Goal: Task Accomplishment & Management: Complete application form

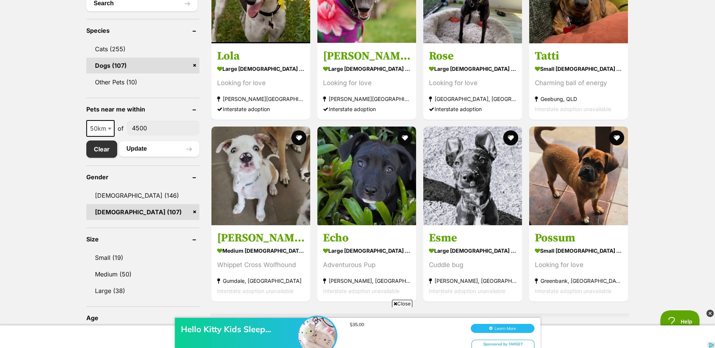
scroll to position [339, 0]
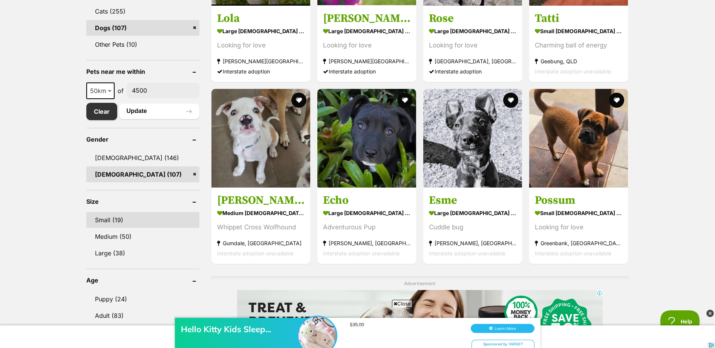
click at [118, 219] on link "Small (19)" at bounding box center [142, 220] width 113 height 16
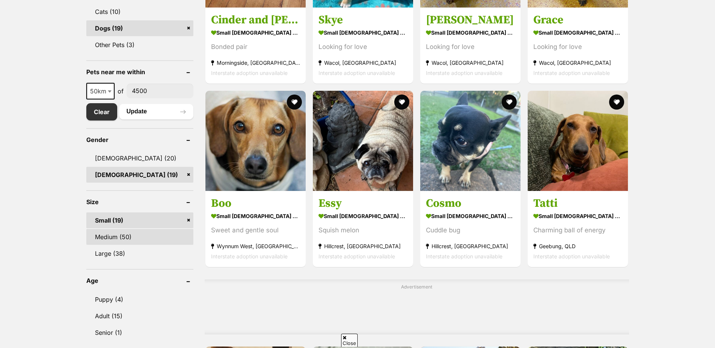
scroll to position [339, 0]
click at [125, 233] on link "Medium (50)" at bounding box center [139, 237] width 107 height 16
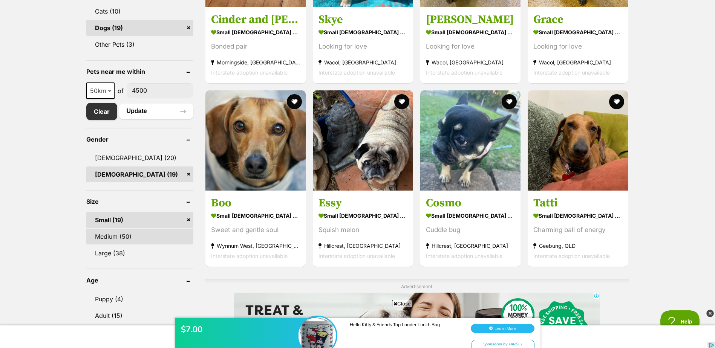
scroll to position [0, 0]
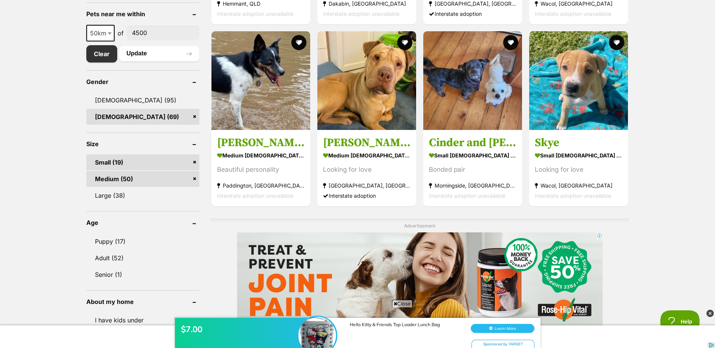
scroll to position [415, 0]
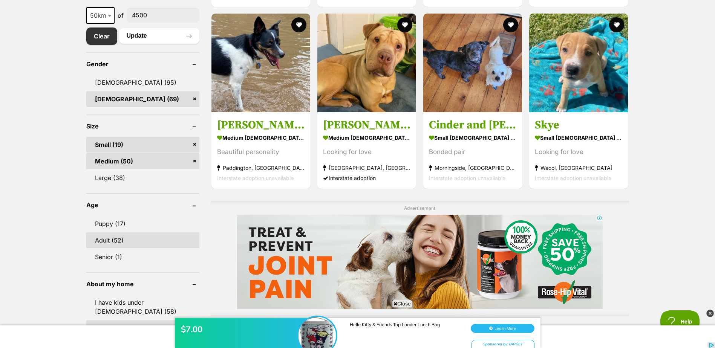
click at [114, 238] on link "Adult (52)" at bounding box center [142, 241] width 113 height 16
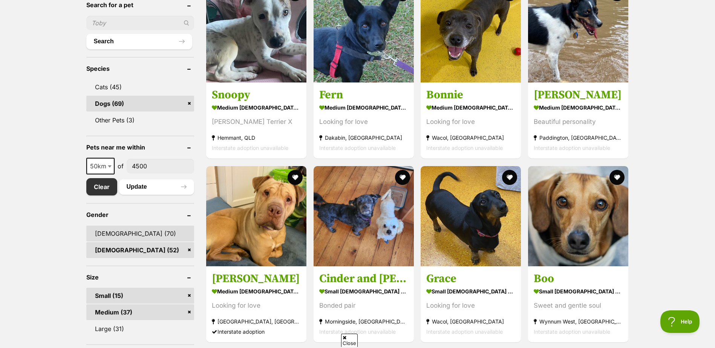
click at [105, 233] on link "Male (70)" at bounding box center [140, 234] width 108 height 16
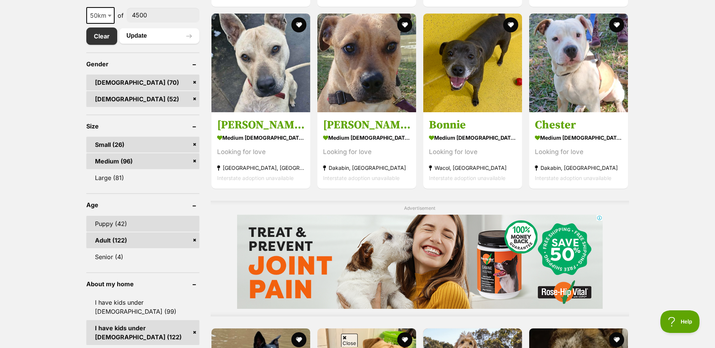
click at [115, 226] on link "Puppy (42)" at bounding box center [142, 224] width 113 height 16
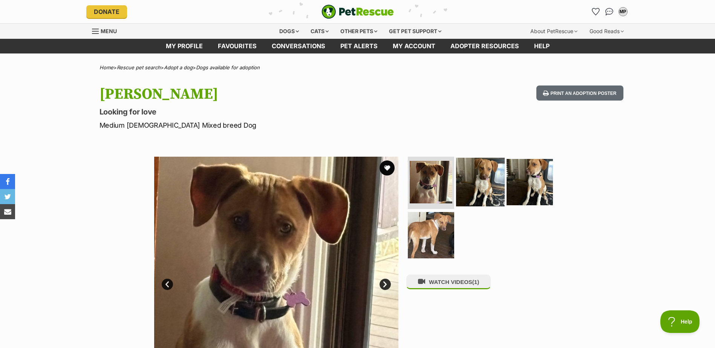
click at [491, 179] on img at bounding box center [480, 182] width 49 height 49
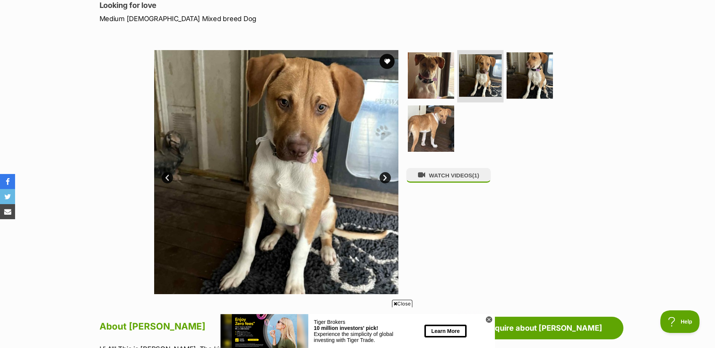
scroll to position [113, 0]
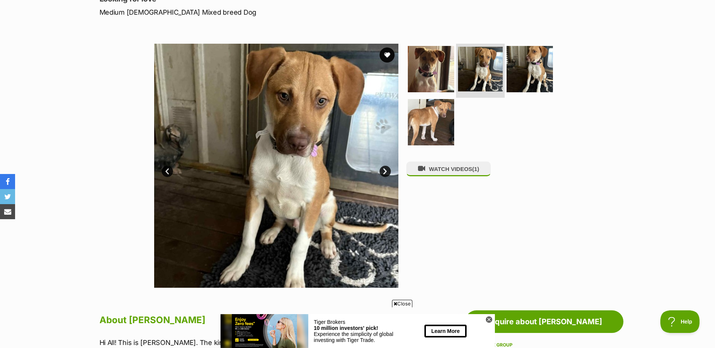
click at [477, 58] on img at bounding box center [480, 69] width 45 height 45
click at [538, 67] on img at bounding box center [529, 68] width 49 height 49
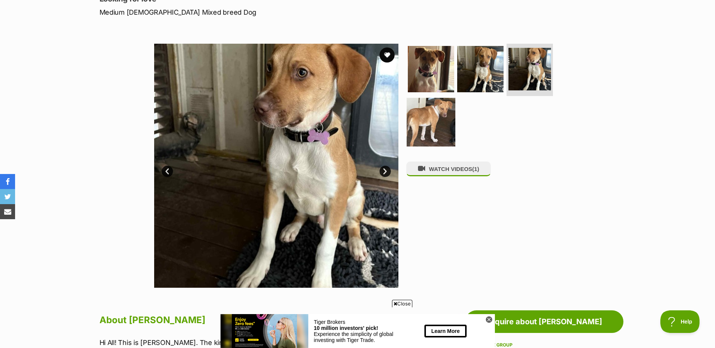
click at [435, 109] on img at bounding box center [431, 122] width 49 height 49
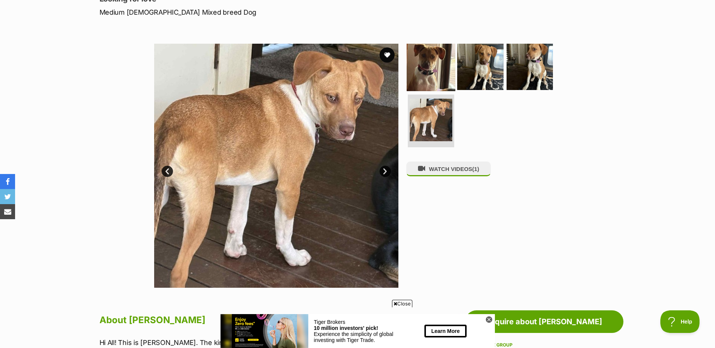
click at [434, 74] on img at bounding box center [431, 66] width 49 height 49
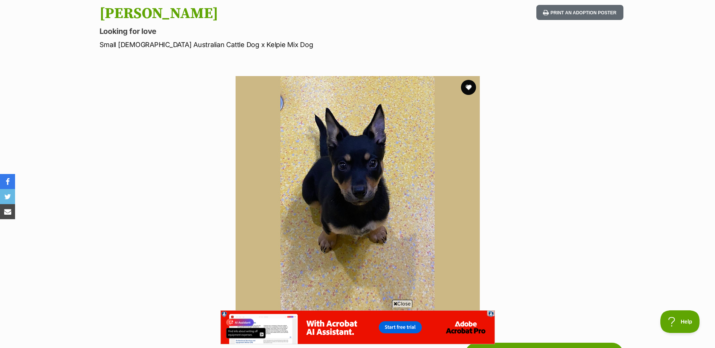
scroll to position [75, 0]
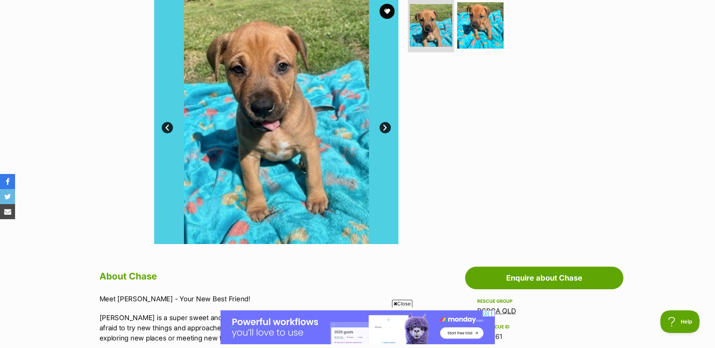
scroll to position [151, 0]
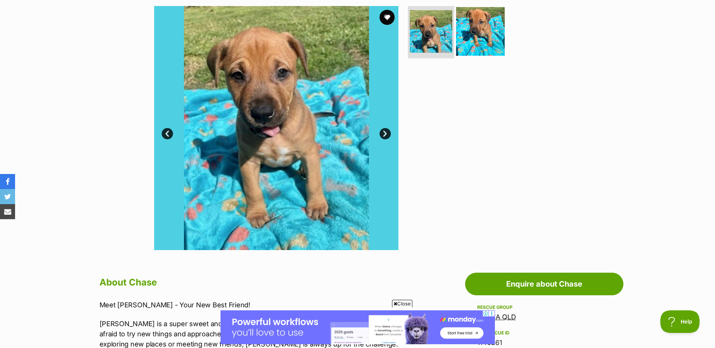
click at [477, 21] on img at bounding box center [480, 31] width 49 height 49
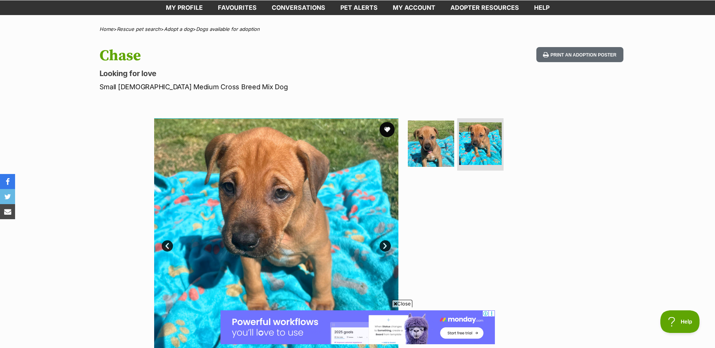
scroll to position [38, 0]
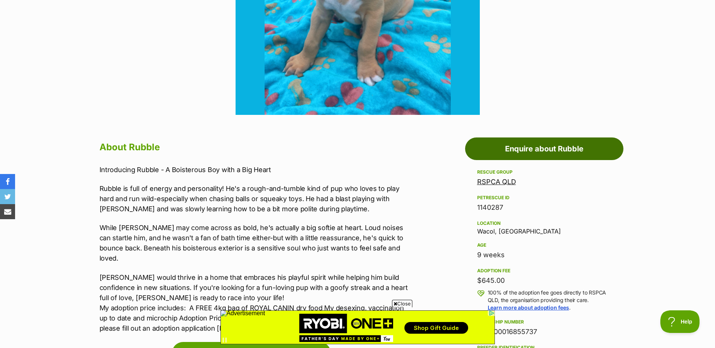
scroll to position [302, 0]
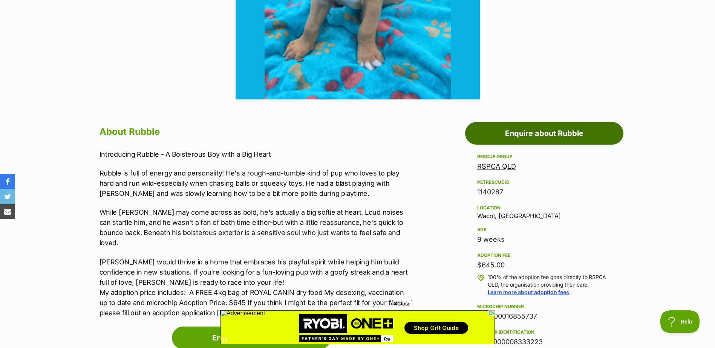
click at [524, 132] on link "Enquire about Rubble" at bounding box center [544, 133] width 158 height 23
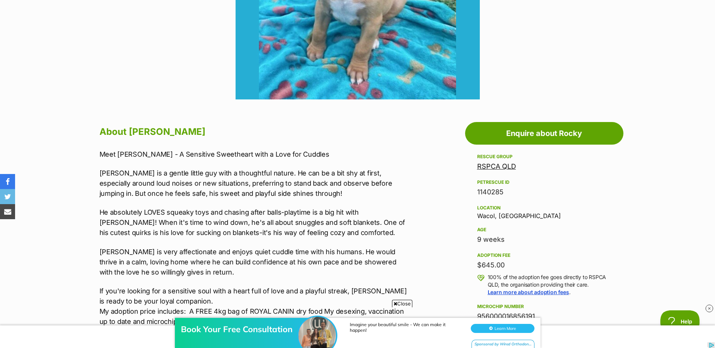
scroll to position [339, 0]
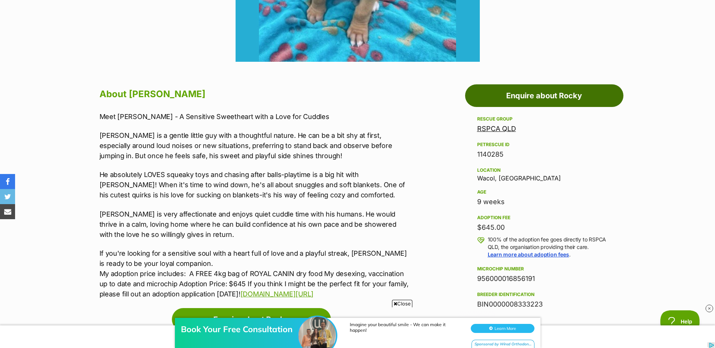
click at [512, 94] on link "Enquire about Rocky" at bounding box center [544, 95] width 158 height 23
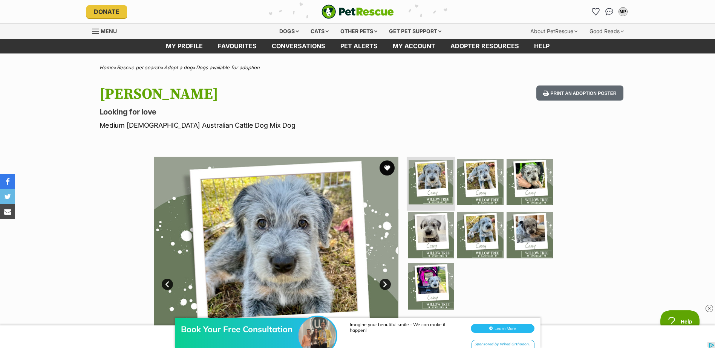
click at [435, 170] on img at bounding box center [431, 182] width 45 height 45
click at [489, 178] on img at bounding box center [480, 182] width 49 height 49
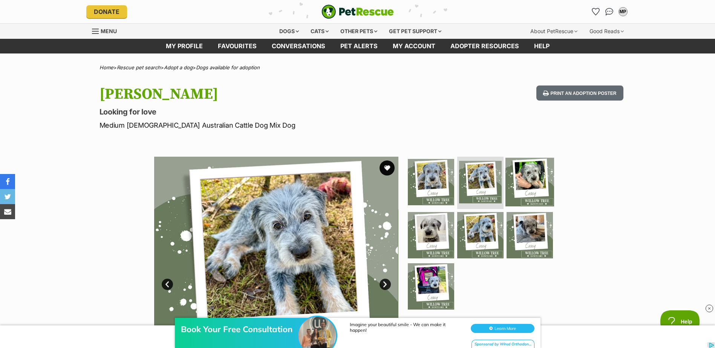
click at [542, 183] on img at bounding box center [529, 182] width 49 height 49
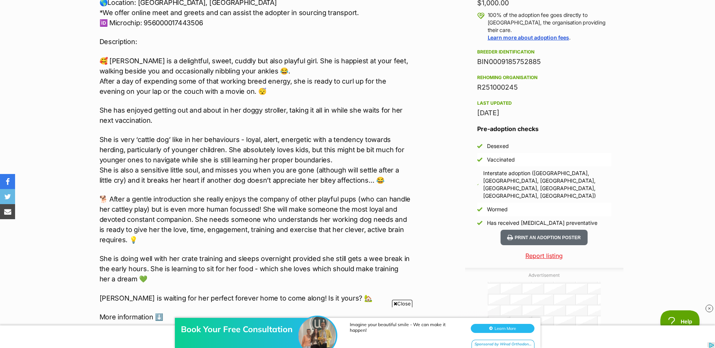
scroll to position [565, 0]
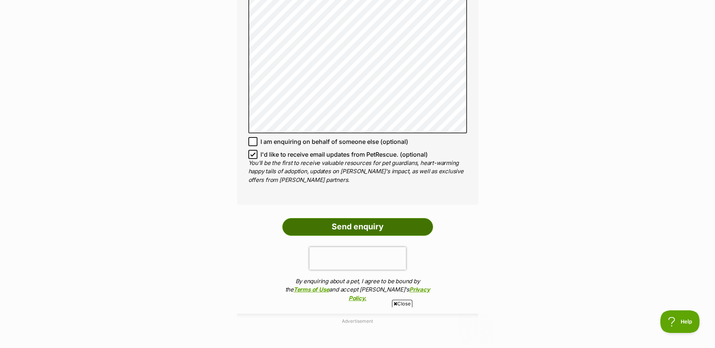
click at [310, 230] on input "Send enquiry" at bounding box center [357, 226] width 151 height 17
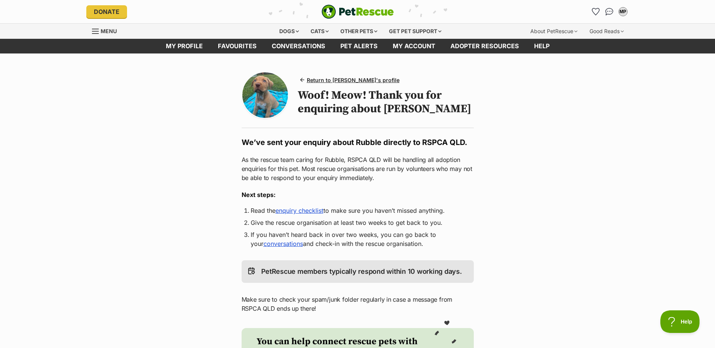
click at [308, 212] on link "enquiry checklist" at bounding box center [300, 211] width 48 height 8
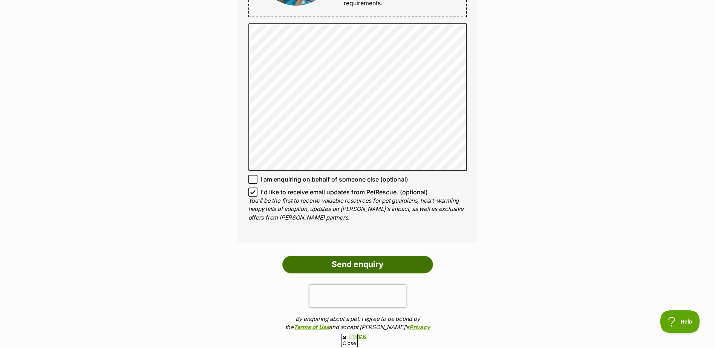
click at [375, 267] on input "Send enquiry" at bounding box center [357, 264] width 151 height 17
